Goal: Transaction & Acquisition: Register for event/course

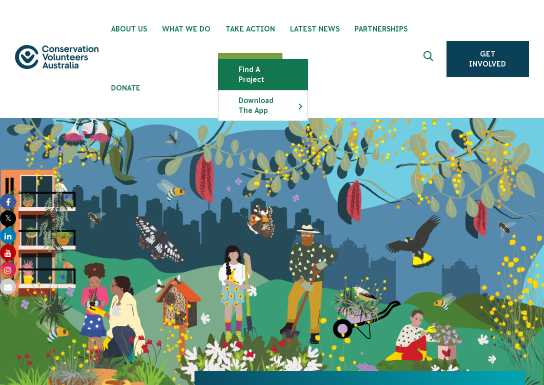
click at [260, 69] on link "Find a project" at bounding box center [262, 74] width 89 height 30
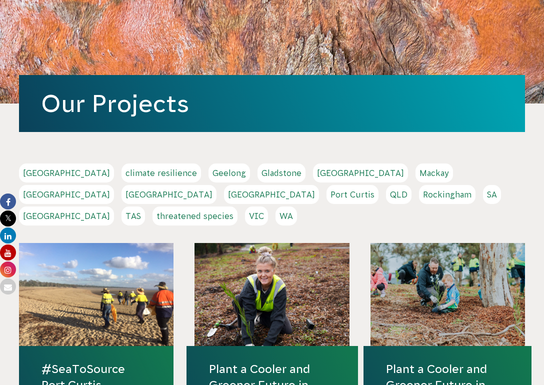
scroll to position [150, 0]
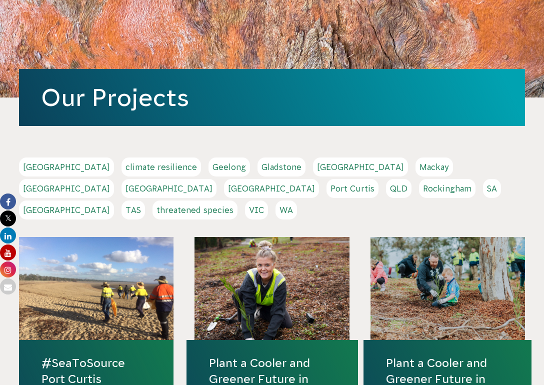
click at [268, 200] on link "VIC" at bounding box center [256, 209] width 23 height 19
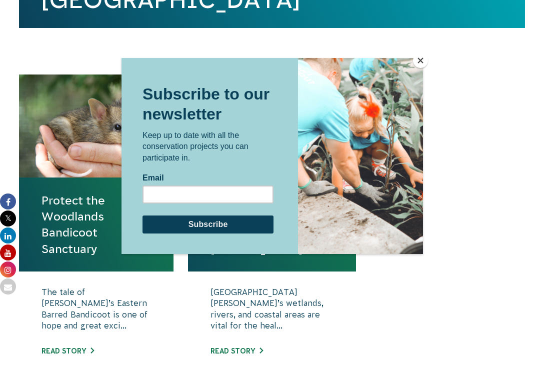
scroll to position [375, 0]
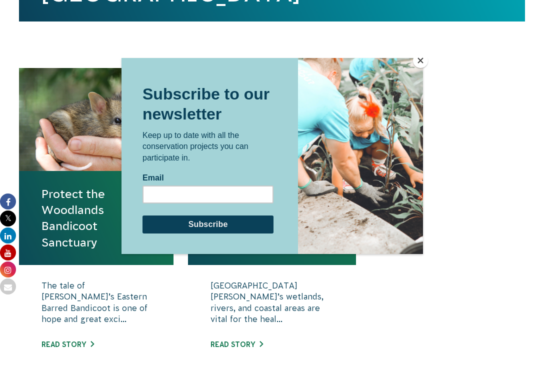
click at [176, 288] on div at bounding box center [271, 206] width 301 height 297
click at [416, 59] on button "Close" at bounding box center [420, 60] width 15 height 15
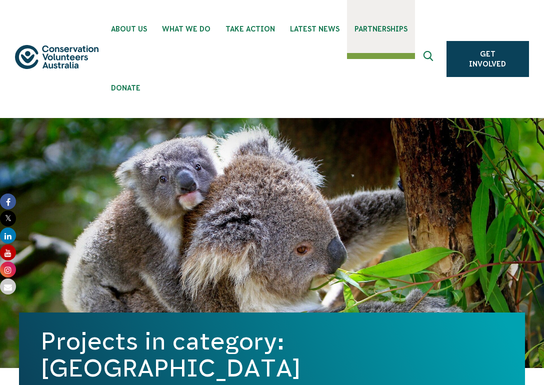
scroll to position [0, 0]
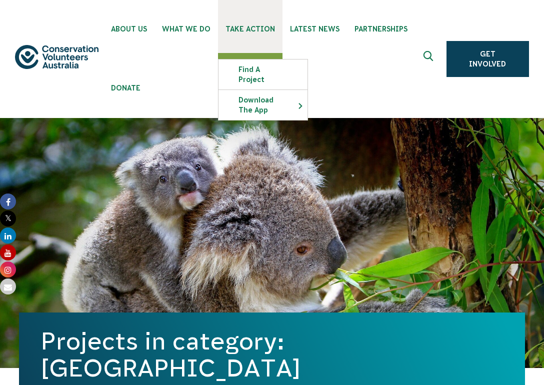
click at [246, 29] on span "Take Action" at bounding box center [249, 29] width 49 height 8
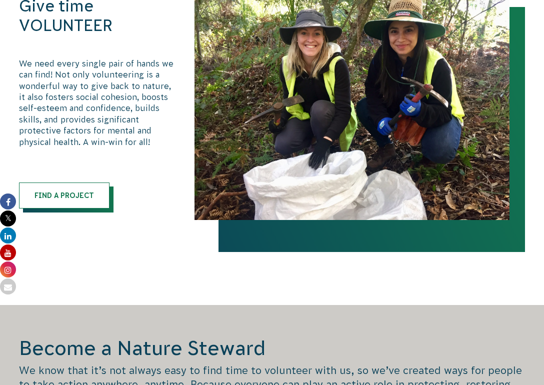
scroll to position [626, 0]
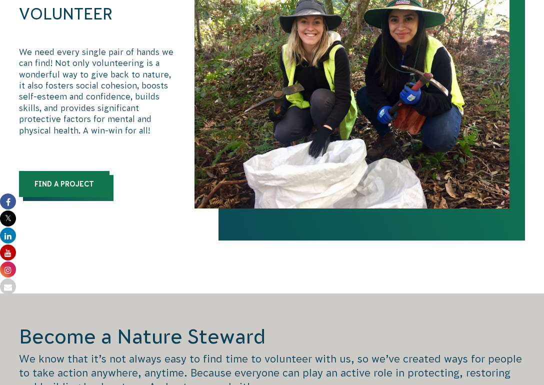
click at [46, 181] on link "Find a Project" at bounding box center [64, 184] width 90 height 26
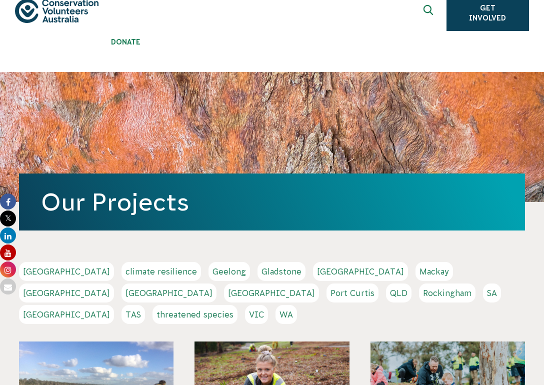
scroll to position [58, 0]
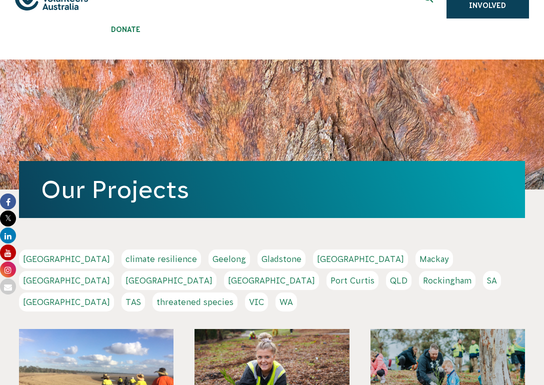
click at [114, 271] on link "Melbourne" at bounding box center [66, 280] width 95 height 19
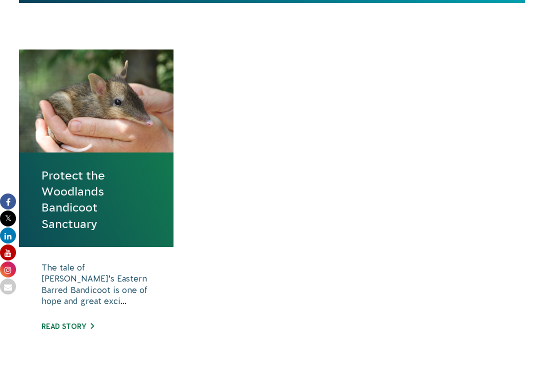
scroll to position [395, 0]
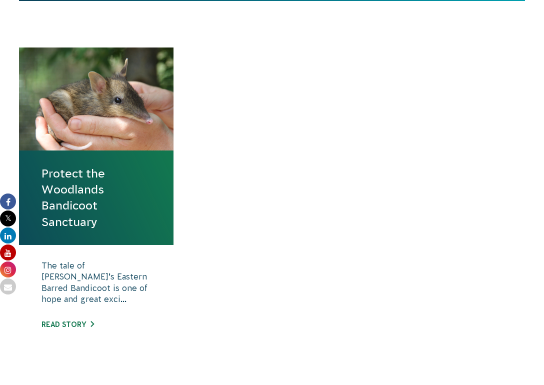
click at [112, 195] on link "Protect the Woodlands Bandicoot Sanctuary" at bounding box center [95, 197] width 109 height 64
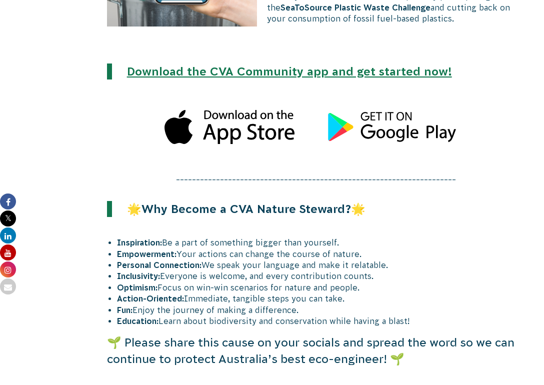
scroll to position [2613, 0]
